Goal: Check status: Check status

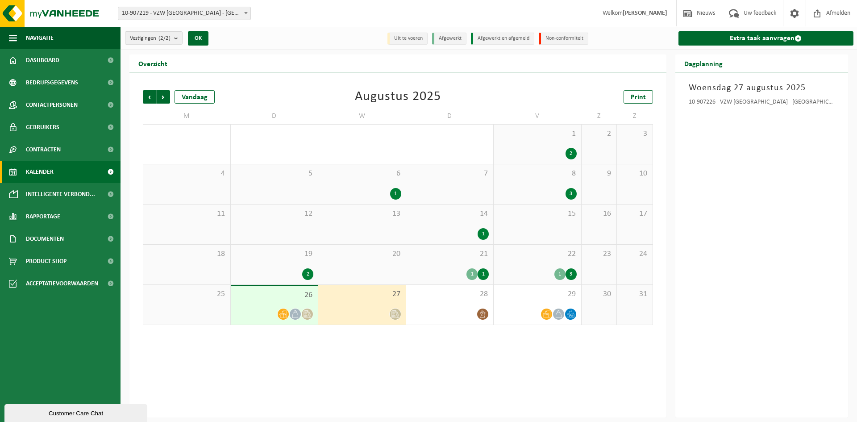
click at [392, 314] on icon at bounding box center [395, 314] width 6 height 8
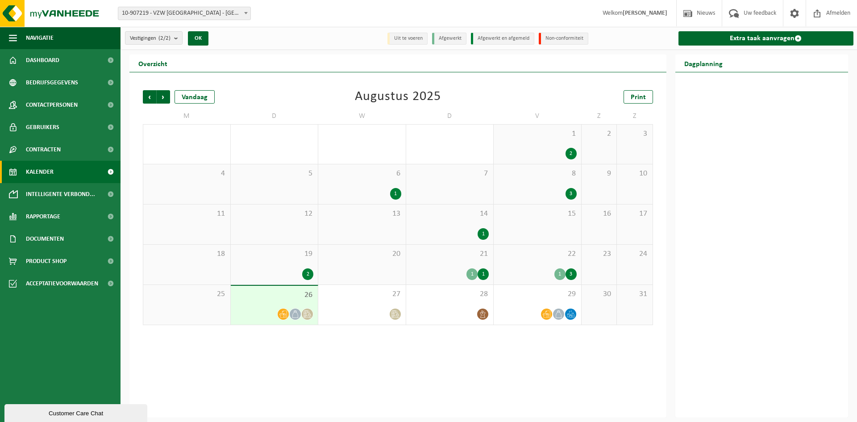
click at [308, 314] on icon at bounding box center [308, 314] width 8 height 8
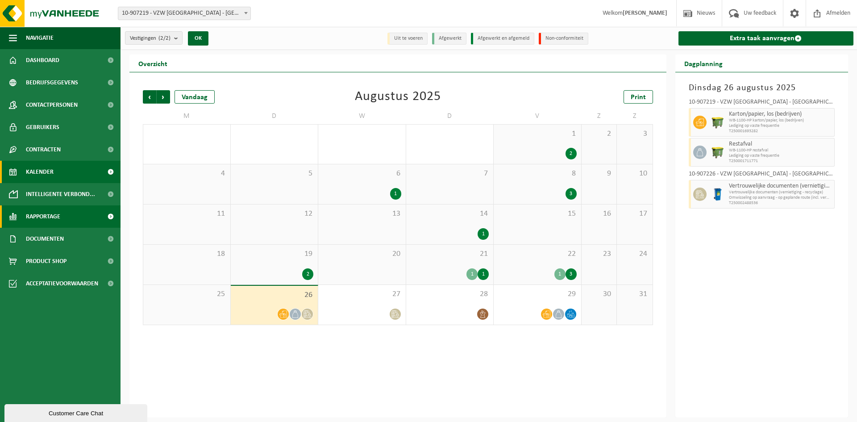
click at [49, 220] on span "Rapportage" at bounding box center [43, 216] width 34 height 22
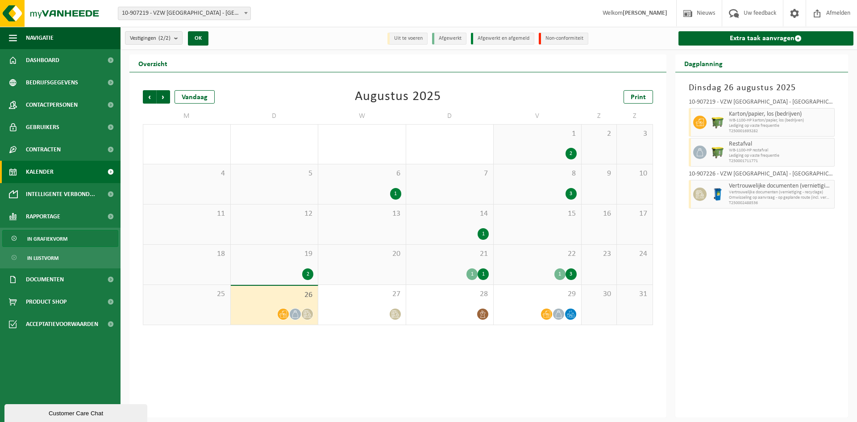
click at [44, 243] on span "In grafiekvorm" at bounding box center [47, 238] width 40 height 17
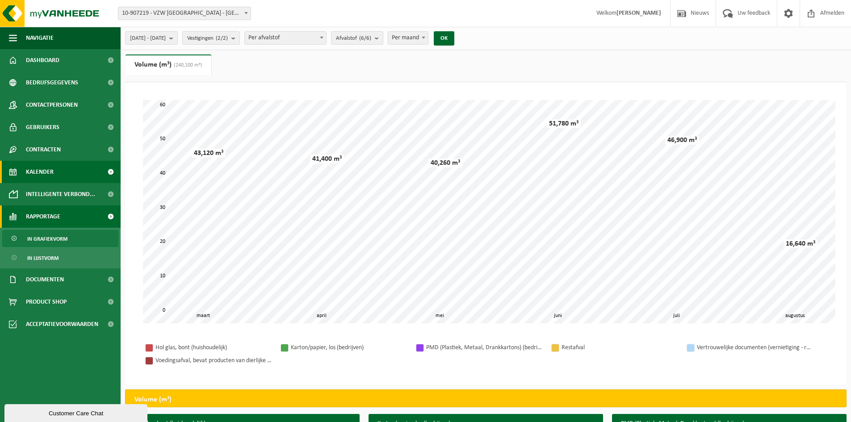
click at [46, 176] on span "Kalender" at bounding box center [40, 172] width 28 height 22
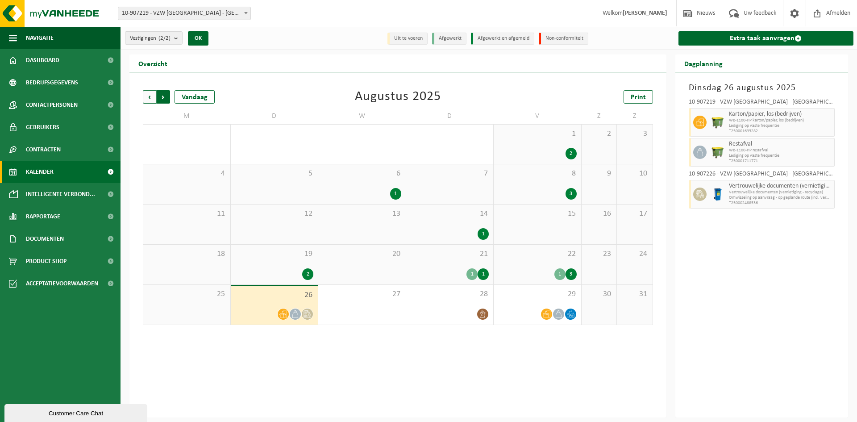
click at [150, 95] on span "Vorige" at bounding box center [149, 96] width 13 height 13
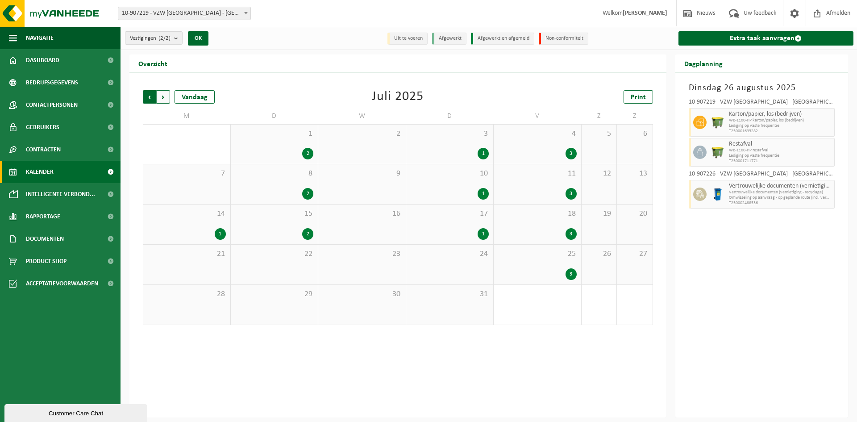
click at [165, 96] on span "Volgende" at bounding box center [163, 96] width 13 height 13
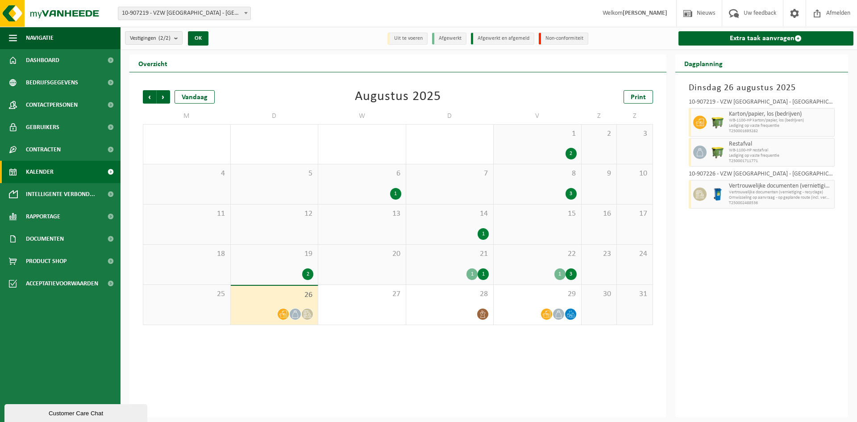
click at [165, 96] on span "Volgende" at bounding box center [163, 96] width 13 height 13
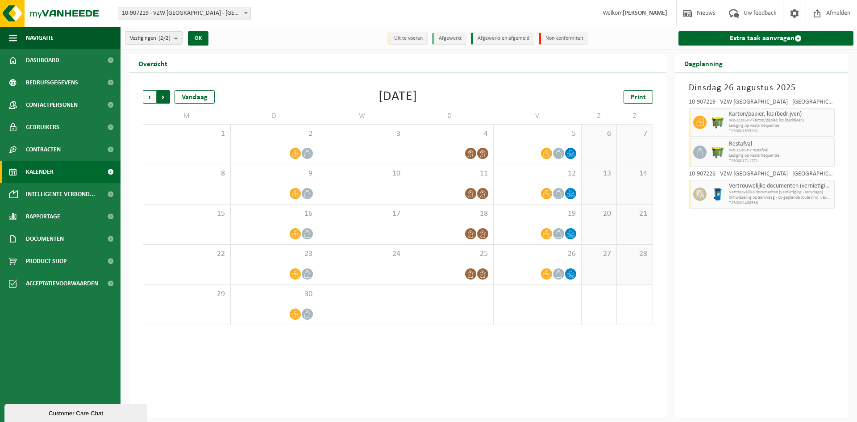
click at [154, 96] on span "Vorige" at bounding box center [149, 96] width 13 height 13
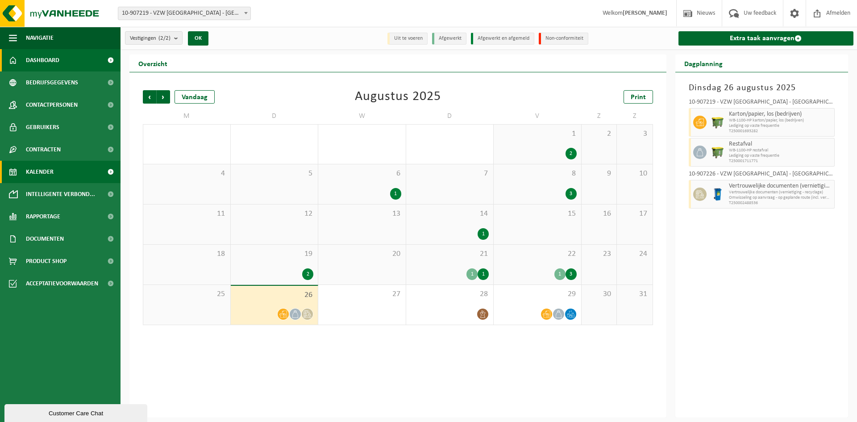
click at [35, 62] on span "Dashboard" at bounding box center [42, 60] width 33 height 22
